Goal: Entertainment & Leisure: Consume media (video, audio)

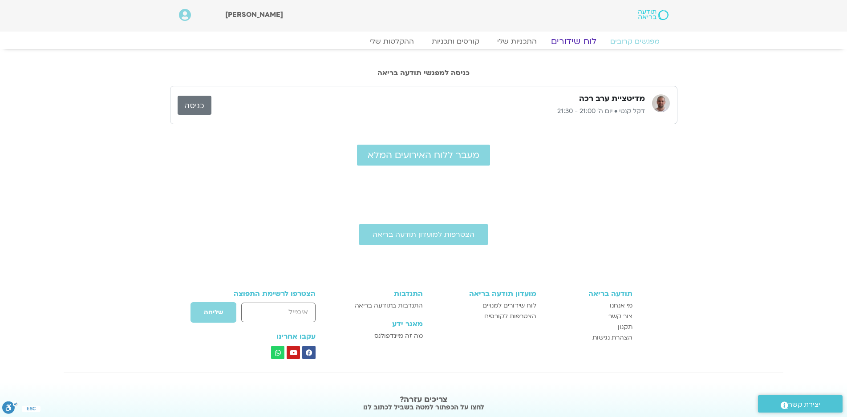
click at [578, 42] on link "לוח שידורים" at bounding box center [573, 41] width 67 height 11
click at [570, 39] on link "לוח שידורים" at bounding box center [573, 41] width 67 height 11
click at [582, 43] on link "לוח שידורים" at bounding box center [573, 41] width 67 height 11
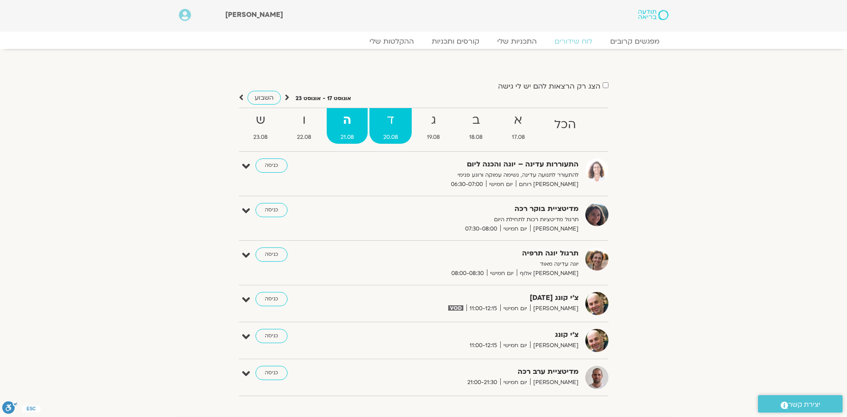
click at [389, 117] on strong "ד" at bounding box center [391, 120] width 42 height 20
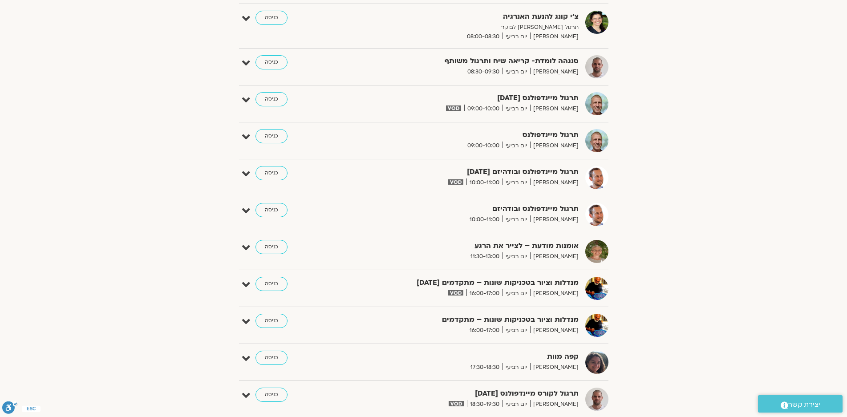
scroll to position [445, 0]
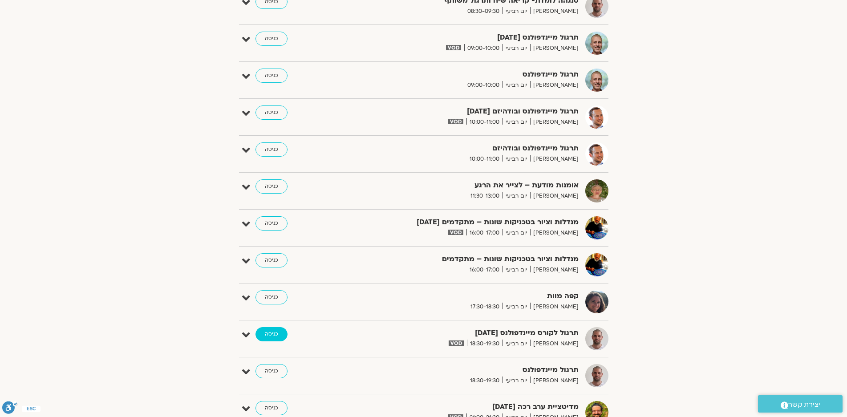
click at [271, 334] on link "כניסה" at bounding box center [272, 334] width 32 height 14
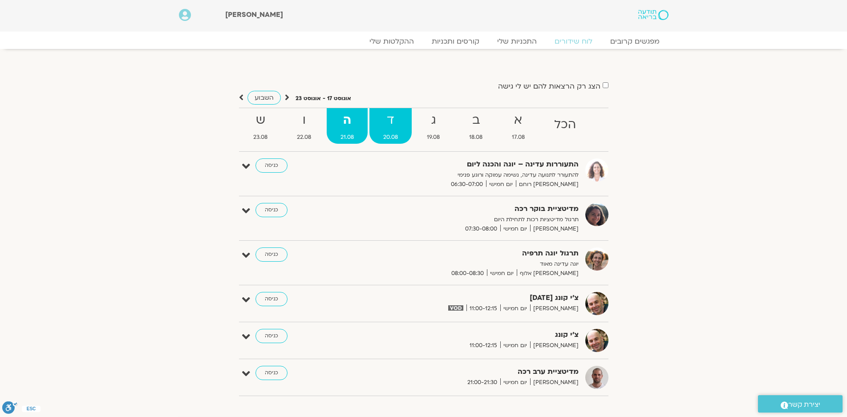
click at [395, 126] on strong "ד" at bounding box center [391, 120] width 42 height 20
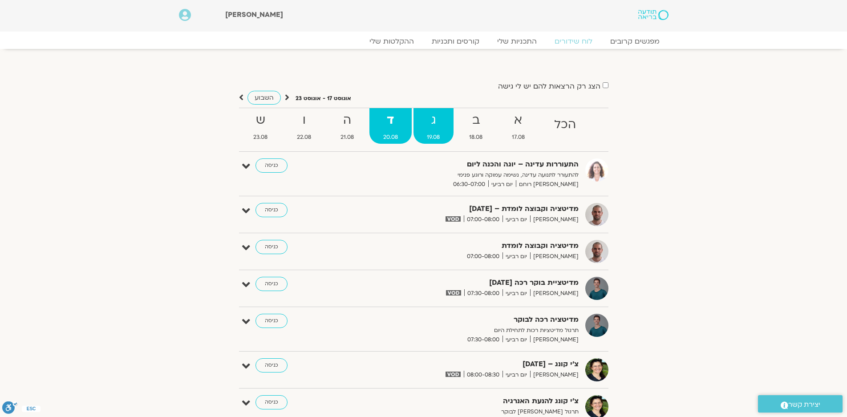
click at [436, 123] on strong "ג" at bounding box center [434, 120] width 41 height 20
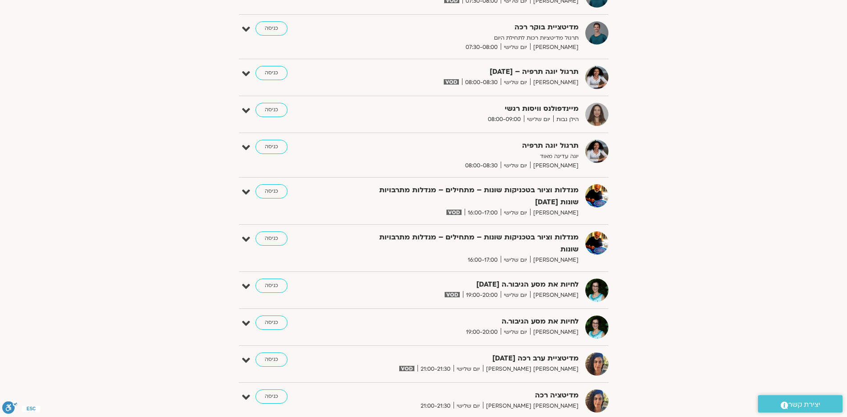
scroll to position [312, 0]
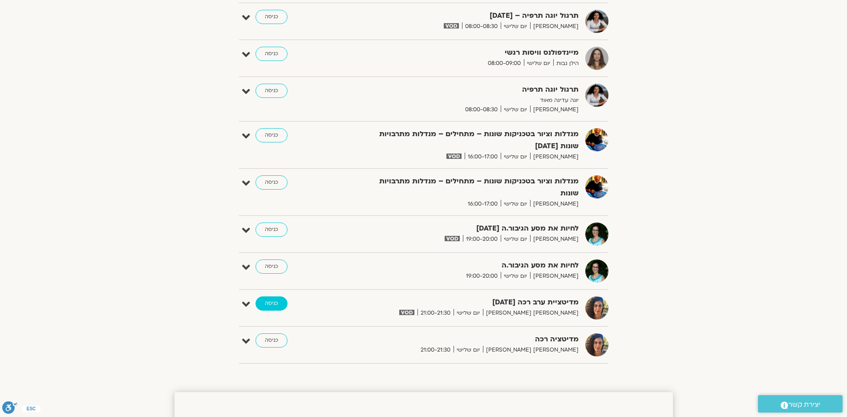
click at [272, 297] on link "כניסה" at bounding box center [272, 304] width 32 height 14
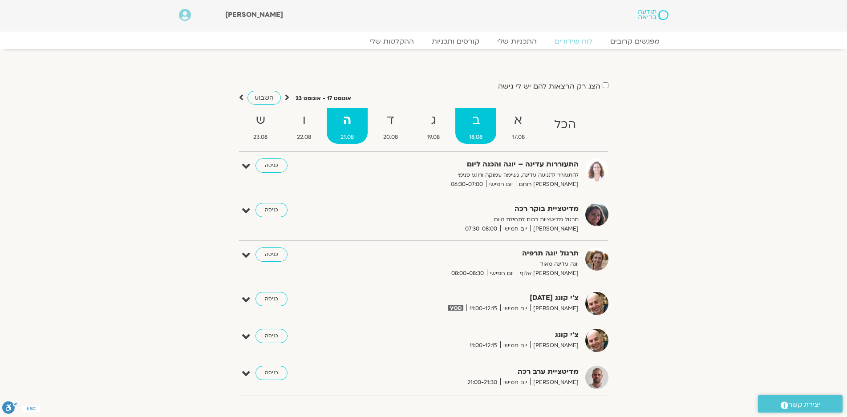
click at [476, 125] on strong "ב" at bounding box center [476, 120] width 41 height 20
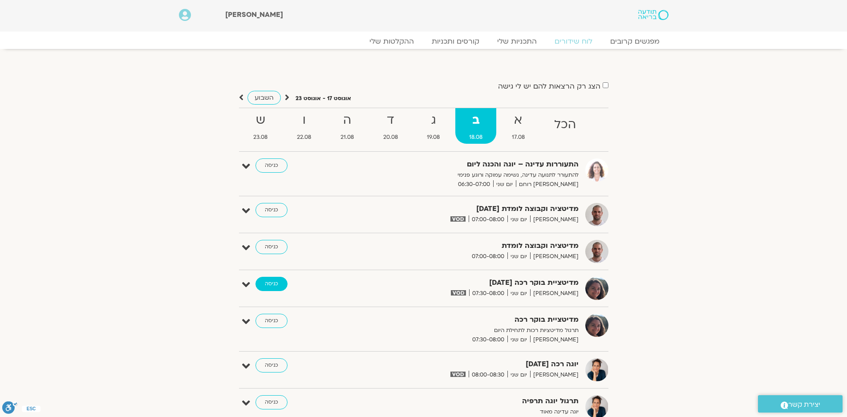
click at [276, 282] on link "כניסה" at bounding box center [272, 284] width 32 height 14
